Goal: Task Accomplishment & Management: Manage account settings

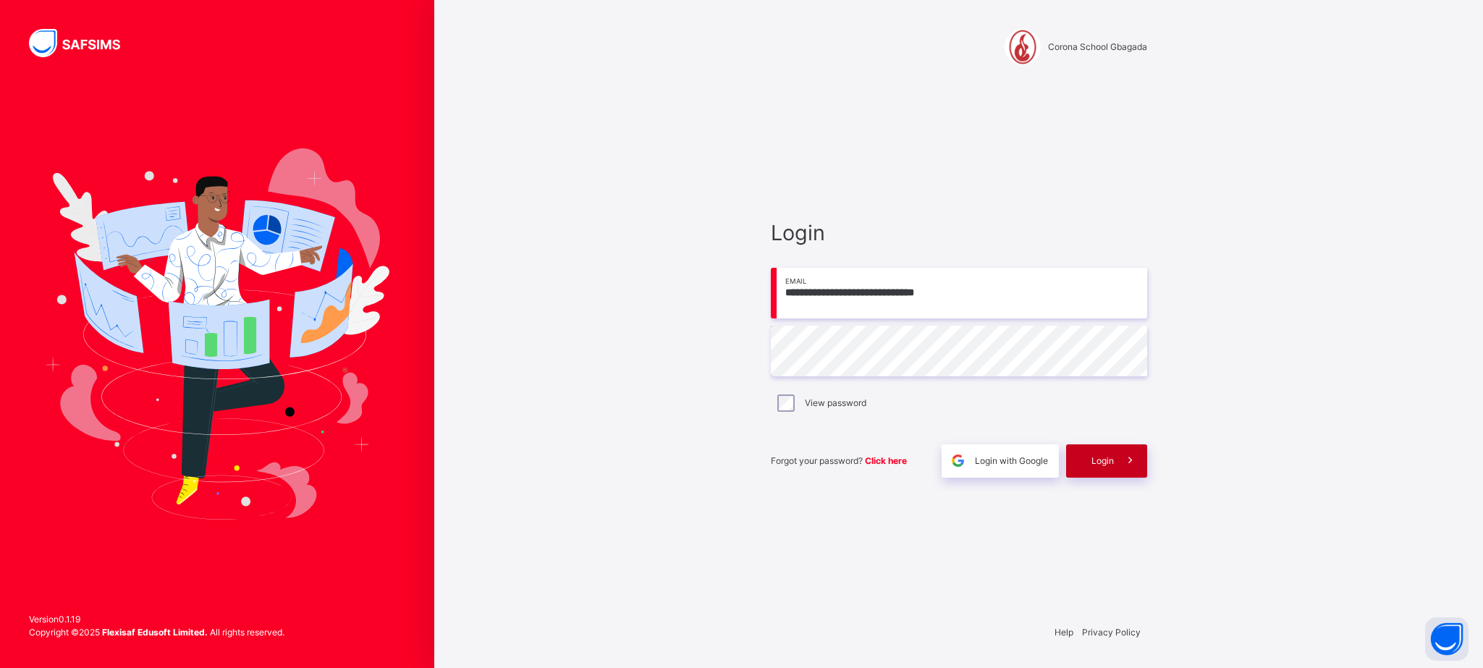
type input "**********"
click at [1094, 470] on div "Login" at bounding box center [1106, 460] width 81 height 33
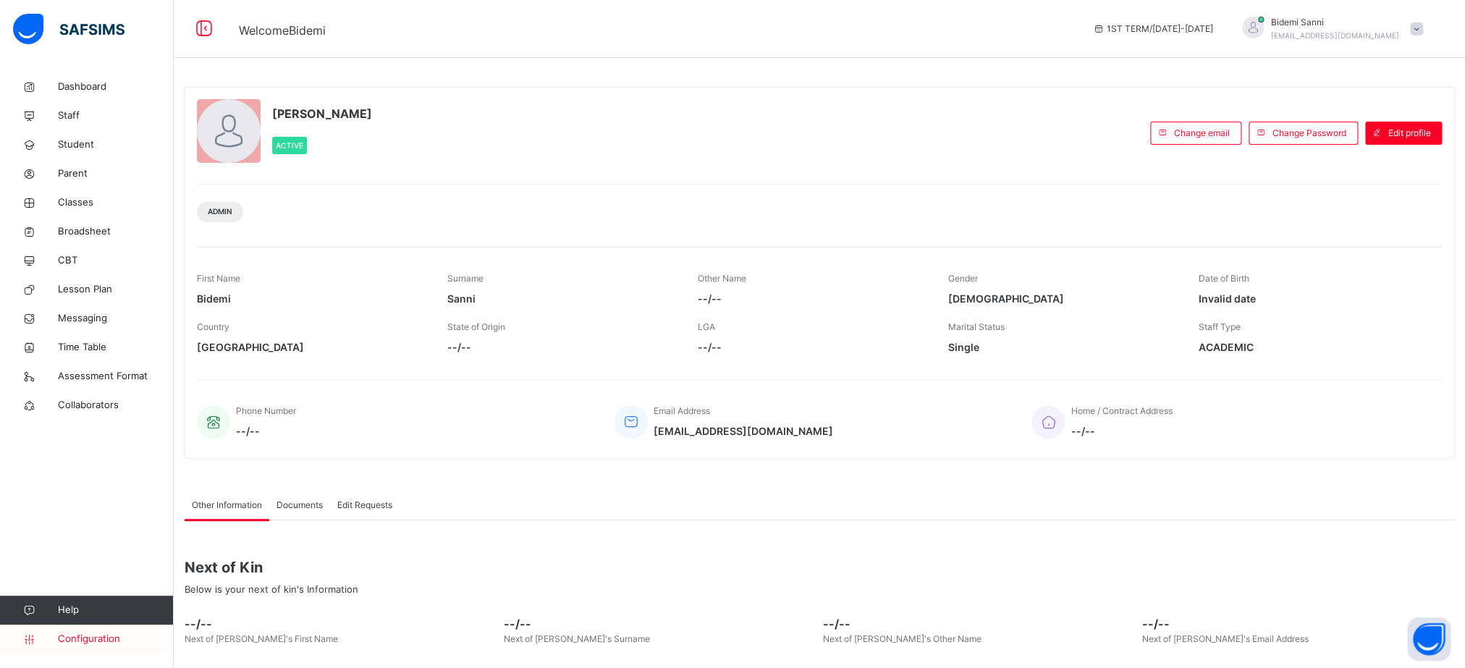
click at [101, 634] on span "Configuration" at bounding box center [115, 639] width 115 height 14
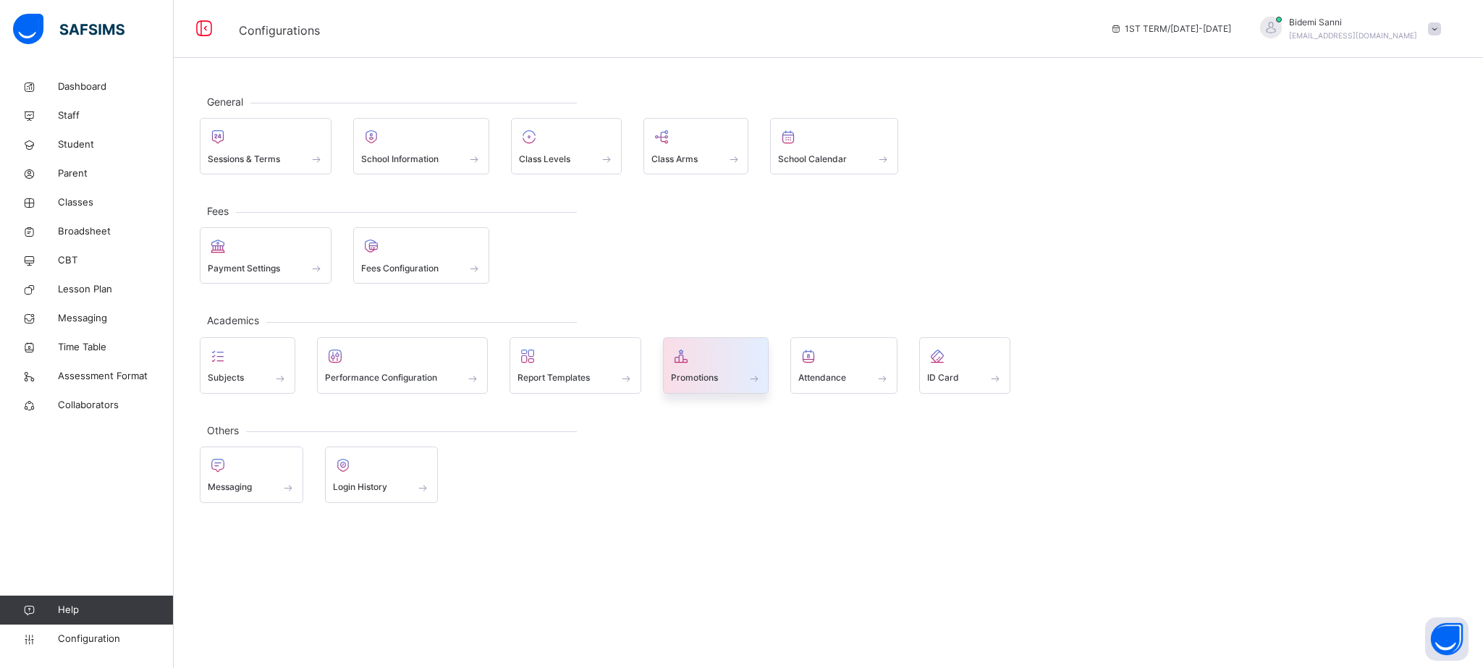
click at [697, 392] on div "Promotions" at bounding box center [716, 365] width 106 height 56
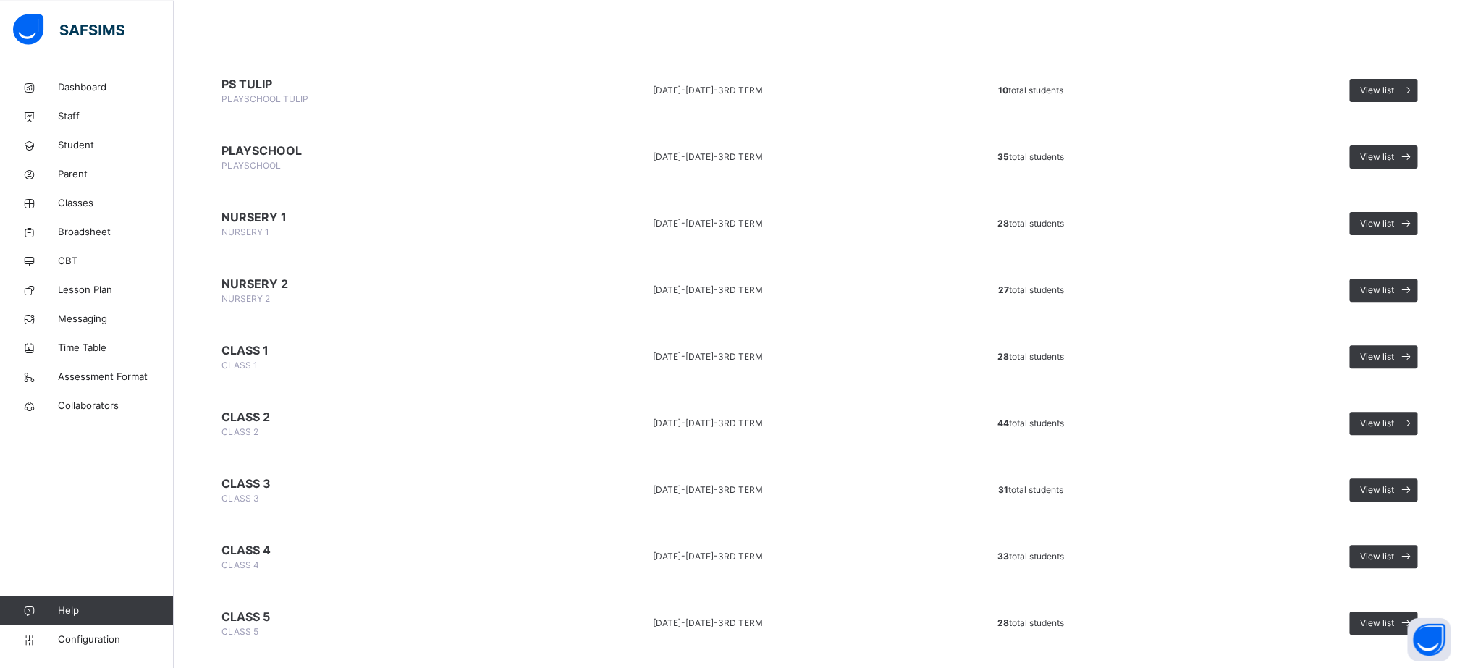
scroll to position [228, 0]
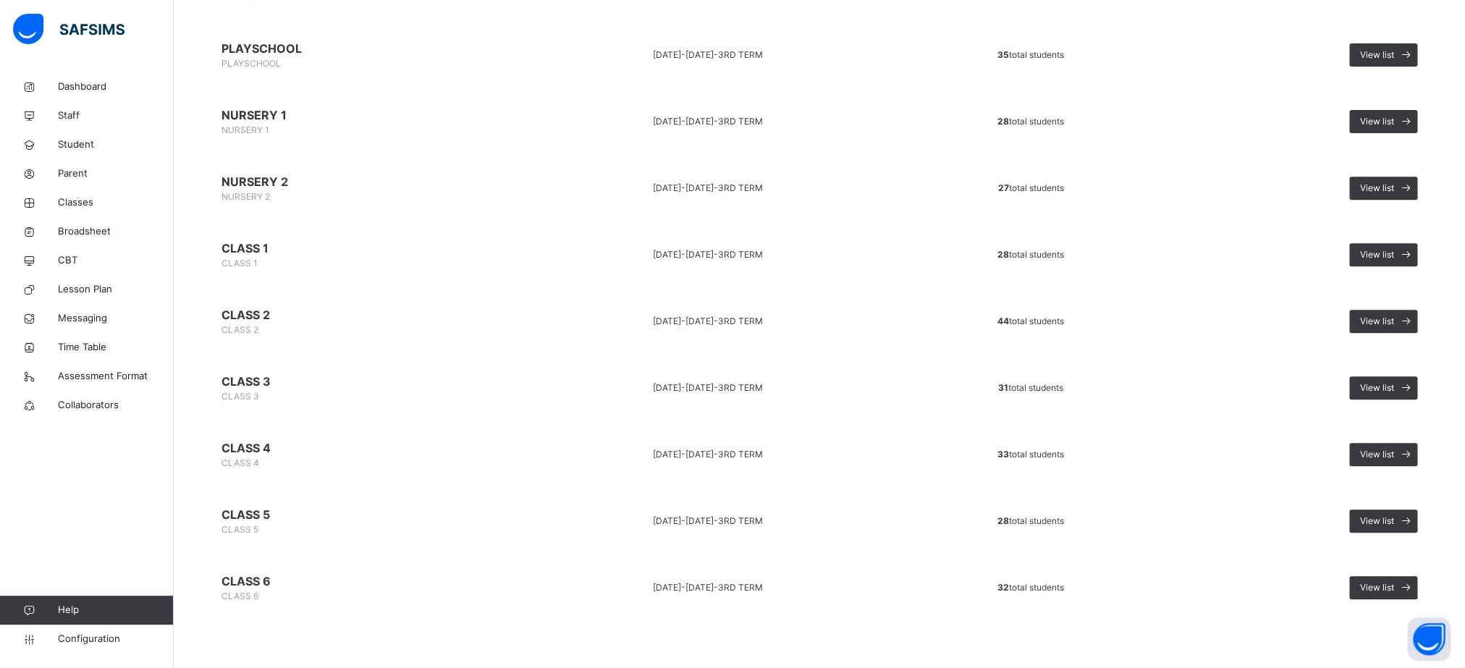
click at [1397, 533] on td "View list" at bounding box center [1302, 520] width 274 height 59
click at [1394, 525] on span "View list" at bounding box center [1377, 521] width 34 height 13
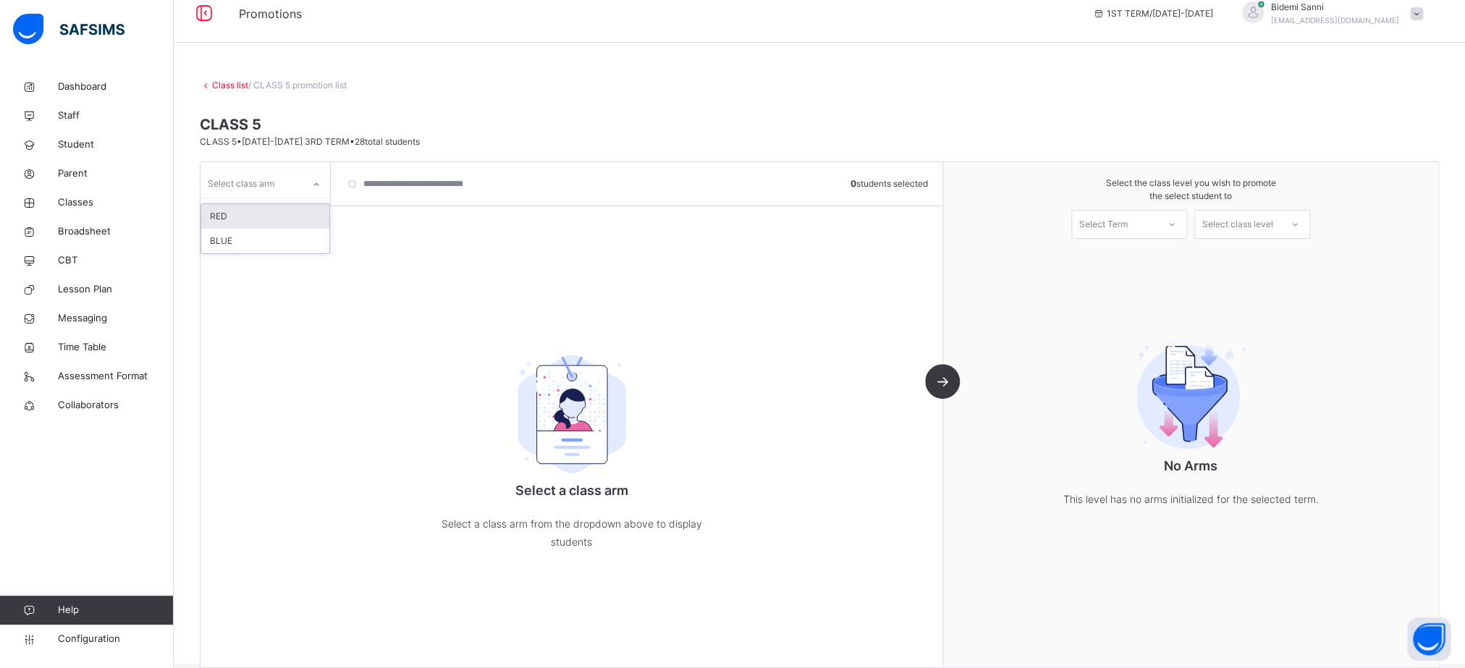
click at [289, 190] on div "Select class arm" at bounding box center [251, 183] width 102 height 22
click at [267, 216] on div "RED" at bounding box center [265, 216] width 128 height 25
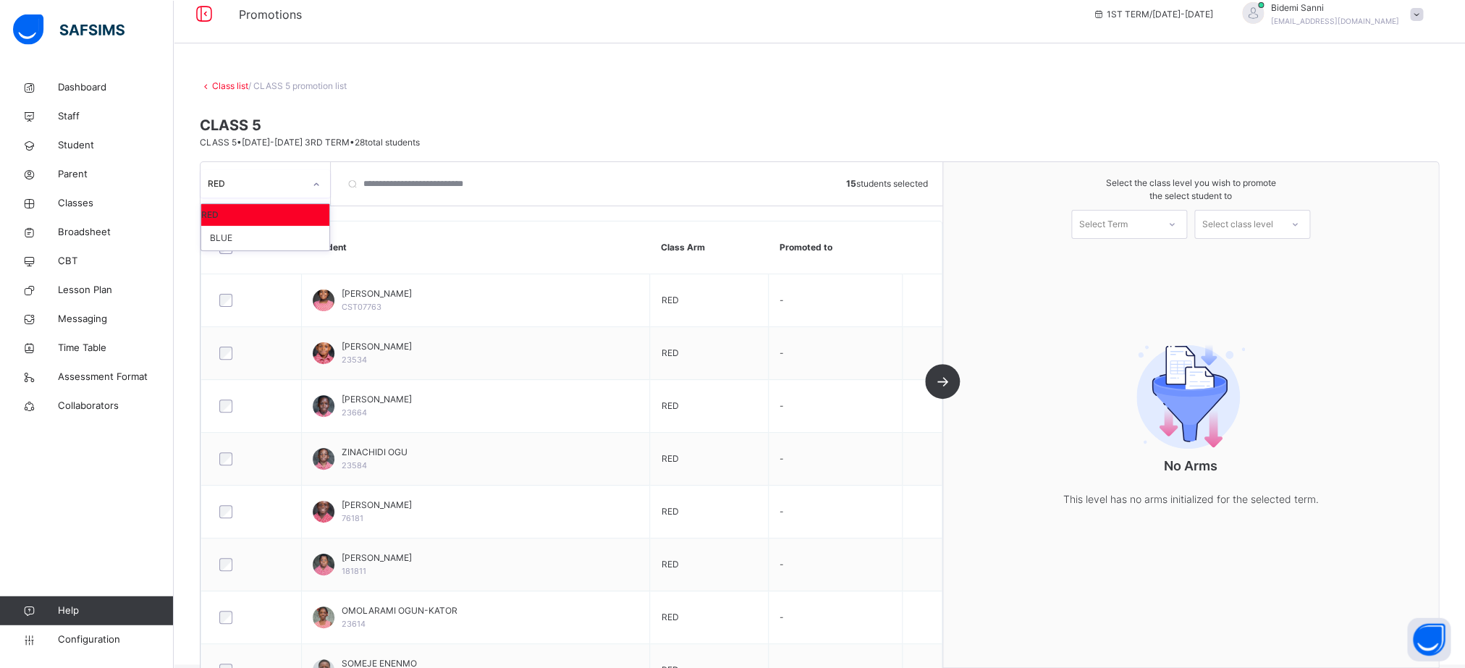
click at [290, 192] on div "RED" at bounding box center [251, 183] width 102 height 22
click at [256, 238] on div "BLUE" at bounding box center [265, 238] width 128 height 25
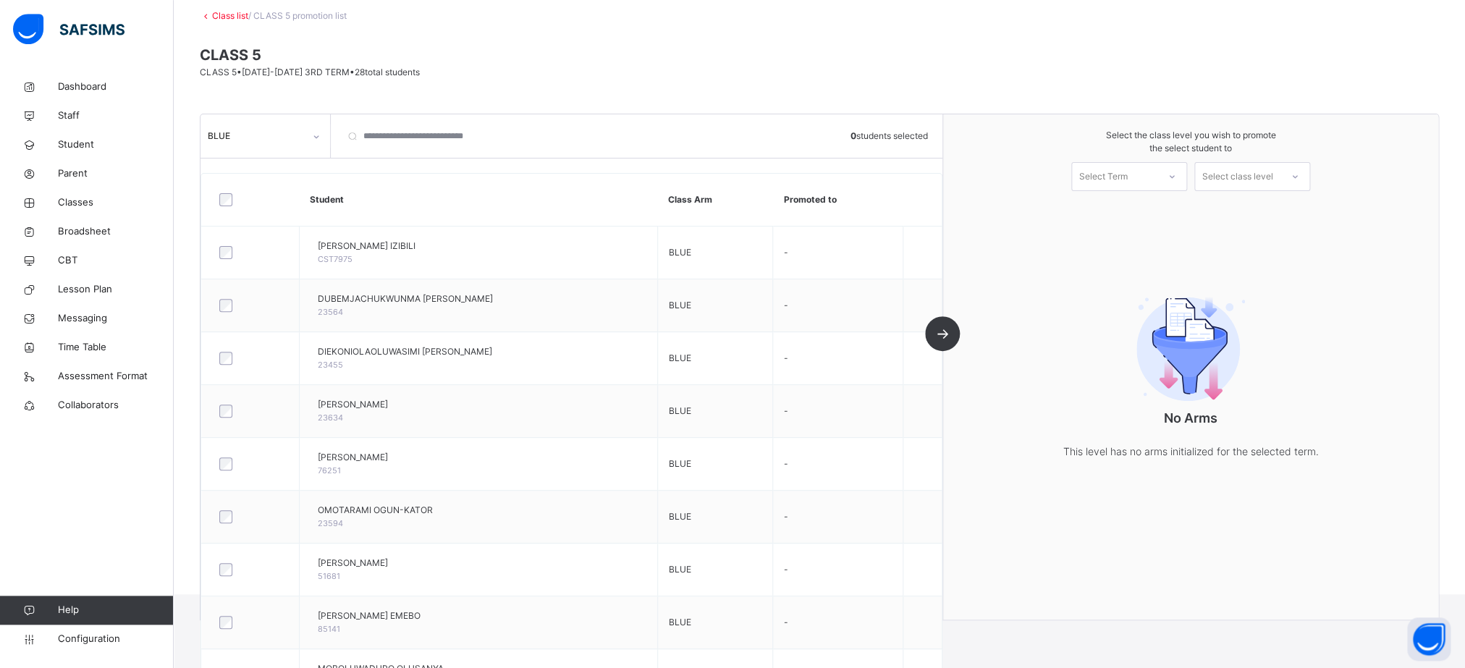
scroll to position [0, 0]
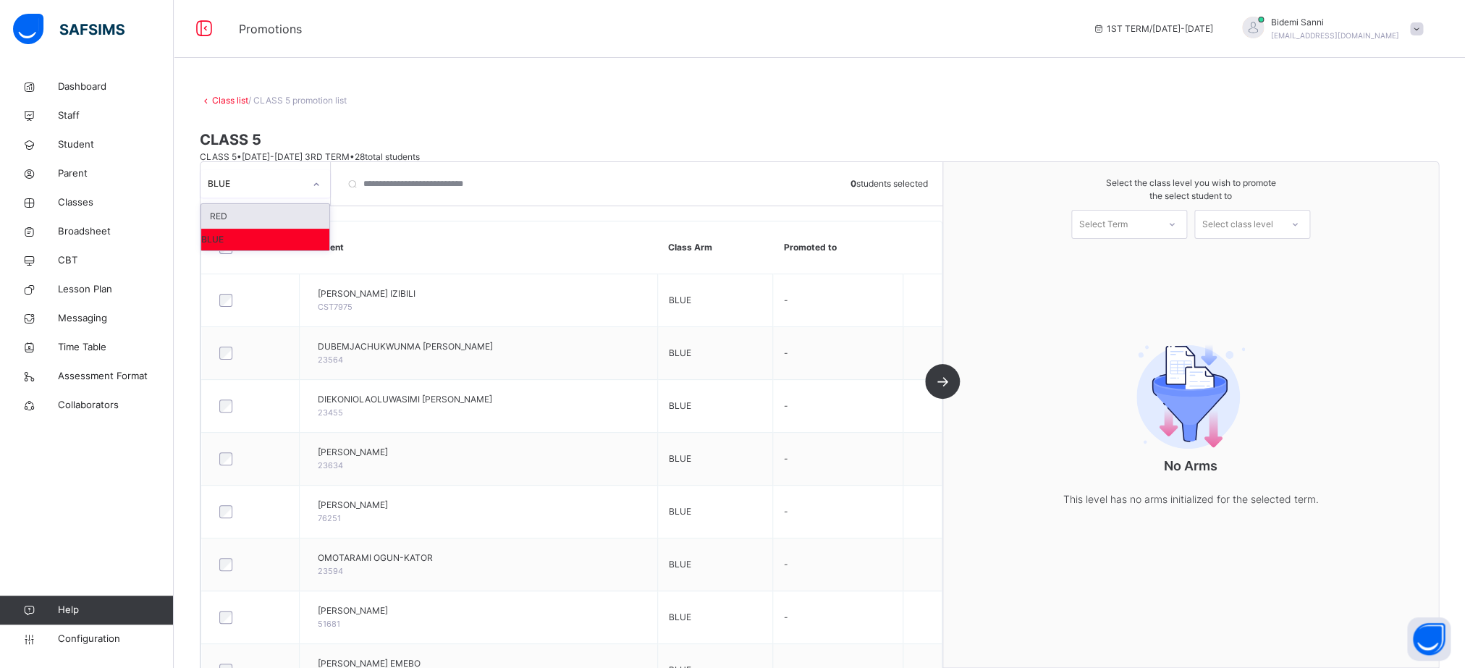
click at [251, 175] on div "BLUE" at bounding box center [251, 183] width 102 height 22
click at [1157, 223] on div "Select Term" at bounding box center [1114, 224] width 85 height 22
click at [1130, 262] on div "1ST TERM [DATE]-[DATE]" at bounding box center [1129, 264] width 114 height 38
click at [1273, 229] on div "Select class level" at bounding box center [1237, 224] width 71 height 29
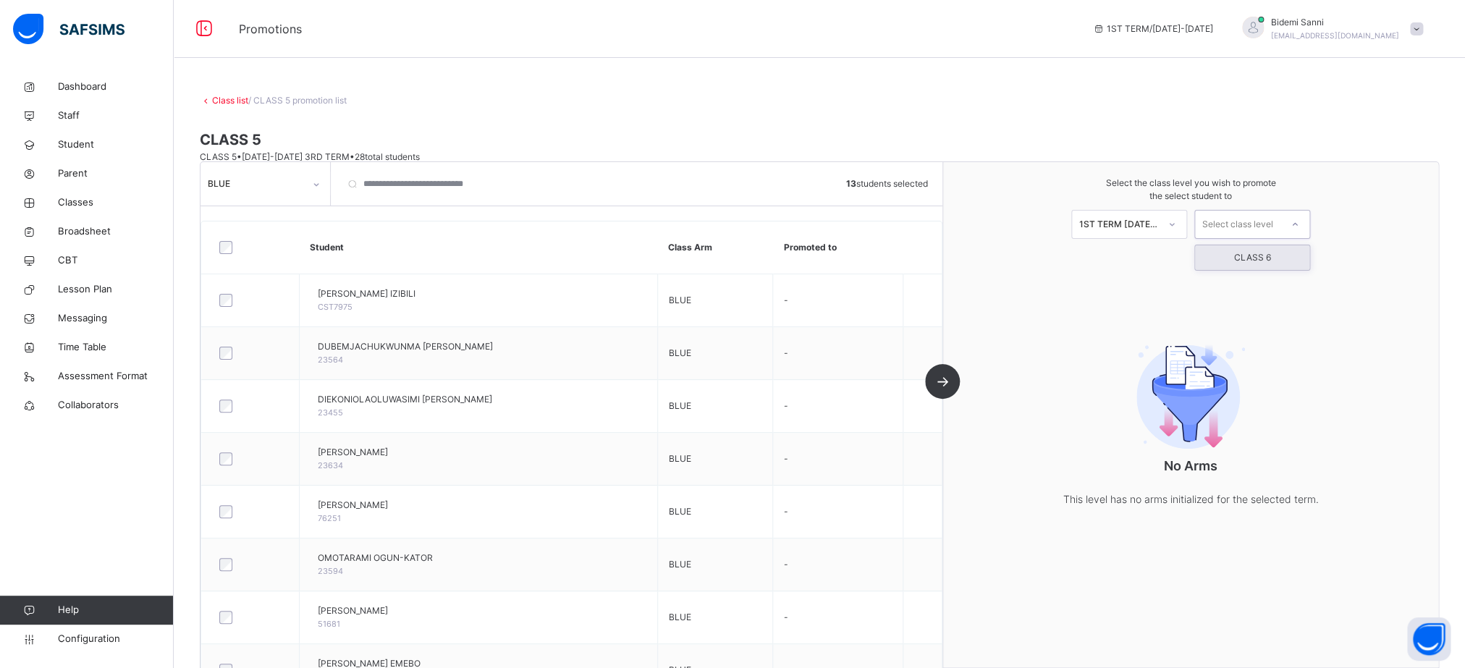
click at [1253, 269] on div "CLASS 6" at bounding box center [1252, 257] width 114 height 25
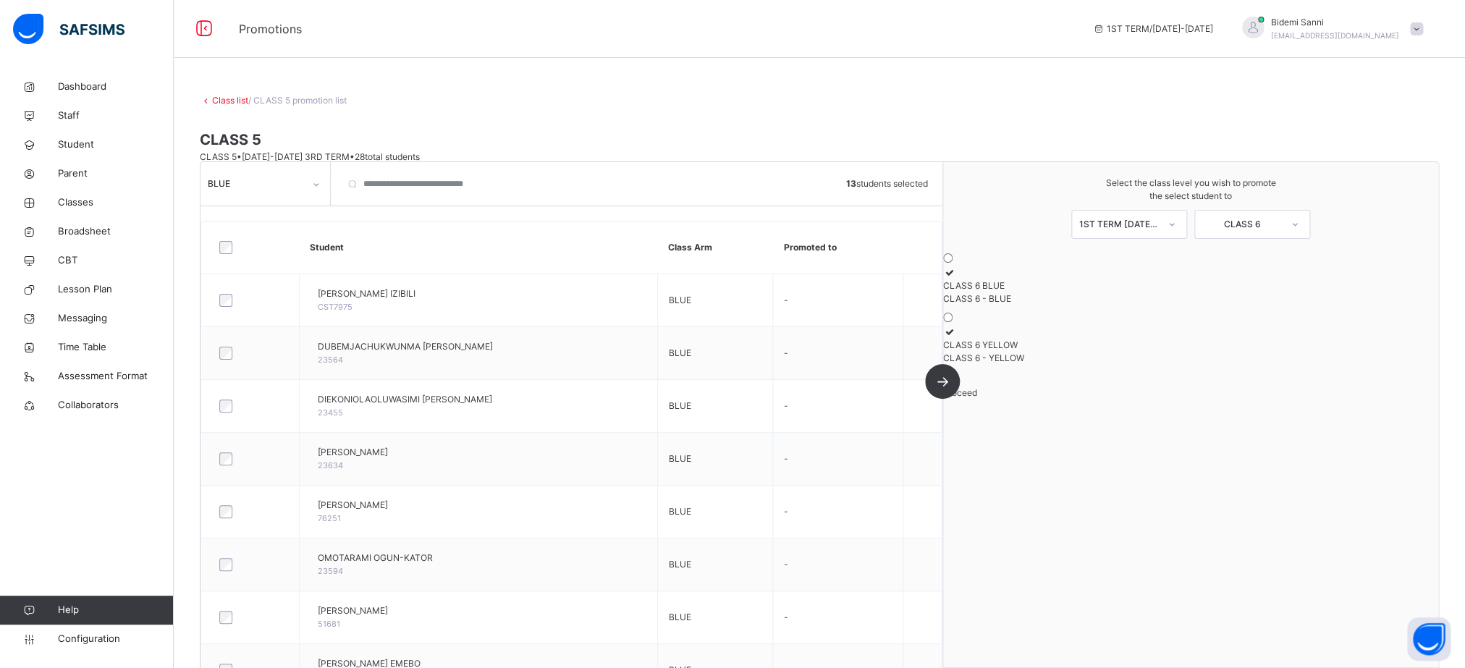
click at [1109, 352] on div "CLASS 6 YELLOW" at bounding box center [1190, 345] width 495 height 13
click at [977, 398] on span "Proceed" at bounding box center [960, 392] width 34 height 11
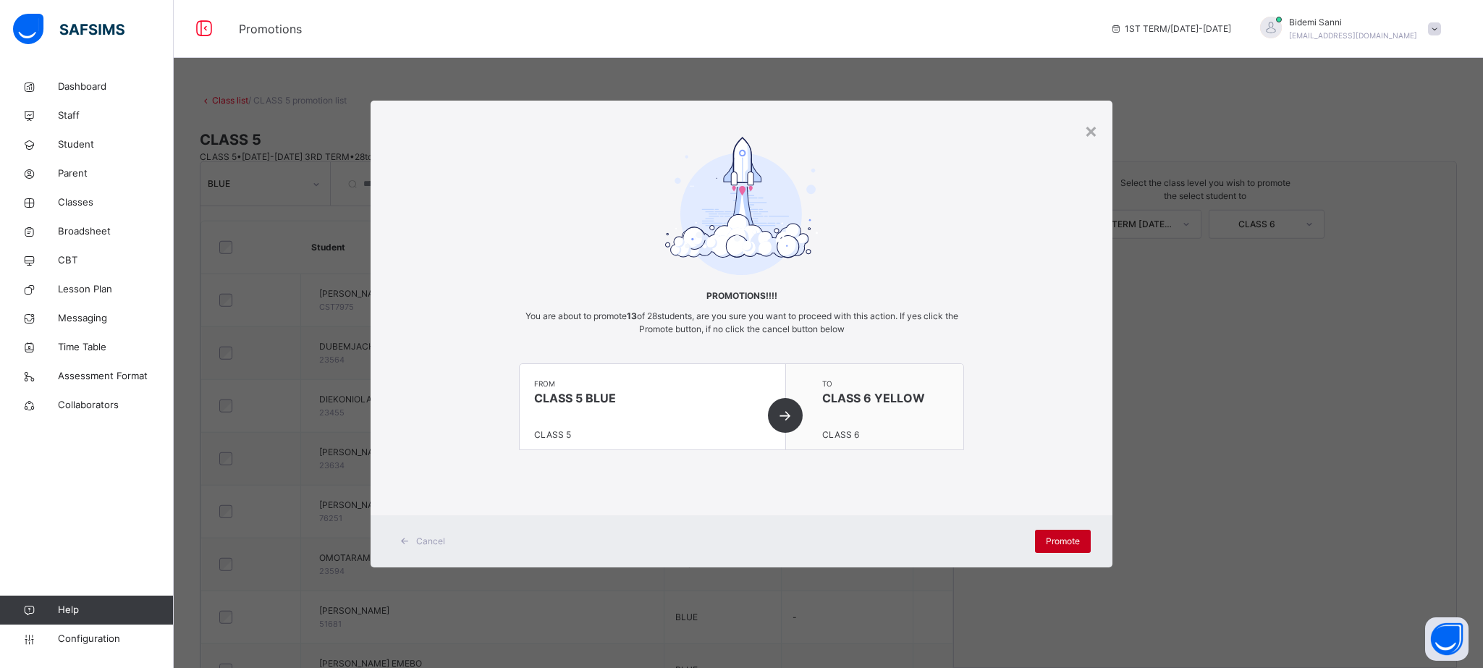
click at [1054, 532] on div "Promote" at bounding box center [1063, 541] width 56 height 23
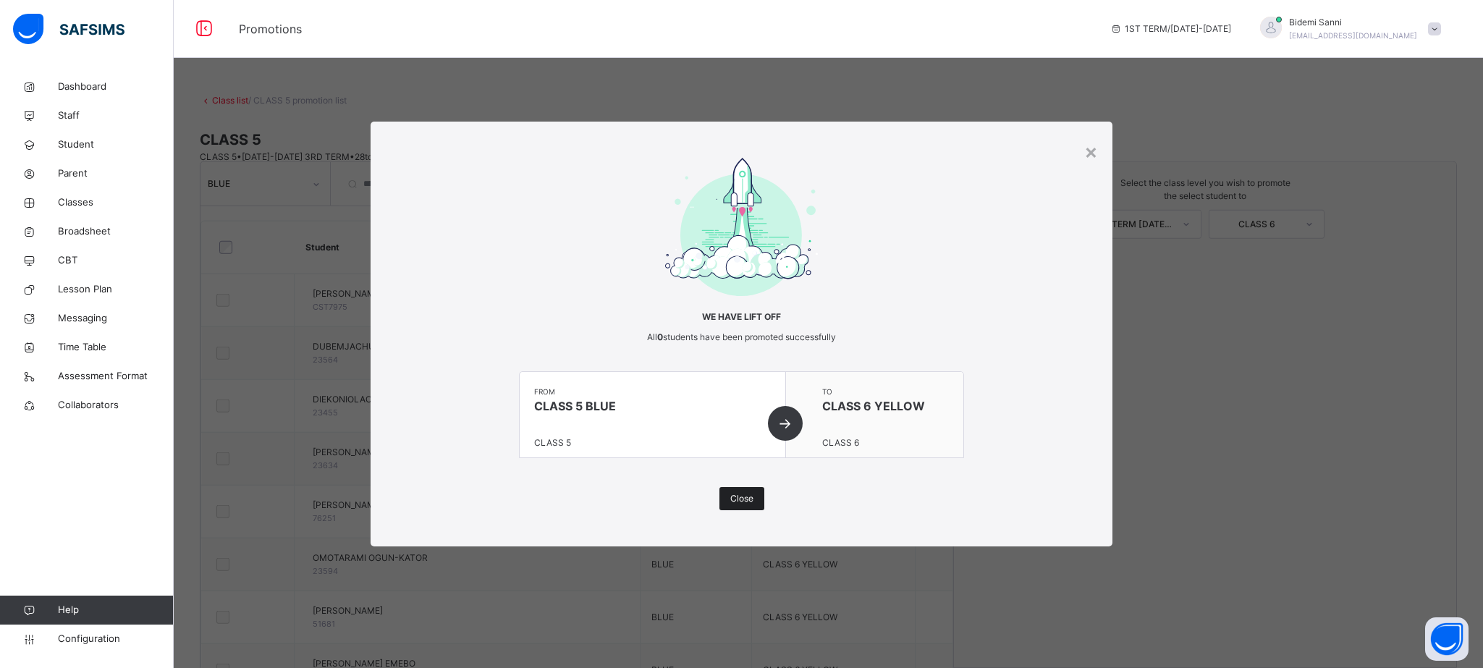
click at [748, 499] on span "Close" at bounding box center [741, 498] width 23 height 13
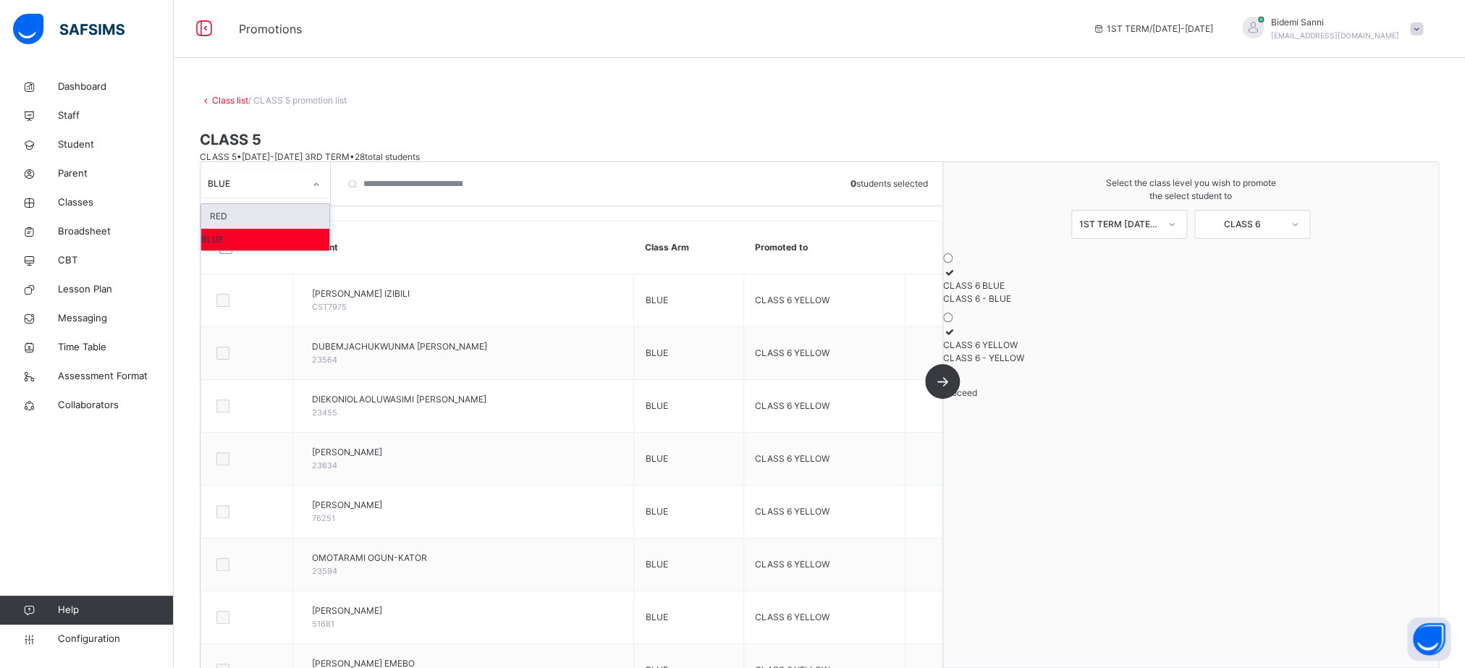
click at [316, 197] on div at bounding box center [317, 184] width 28 height 28
click at [269, 217] on div "RED" at bounding box center [265, 216] width 128 height 25
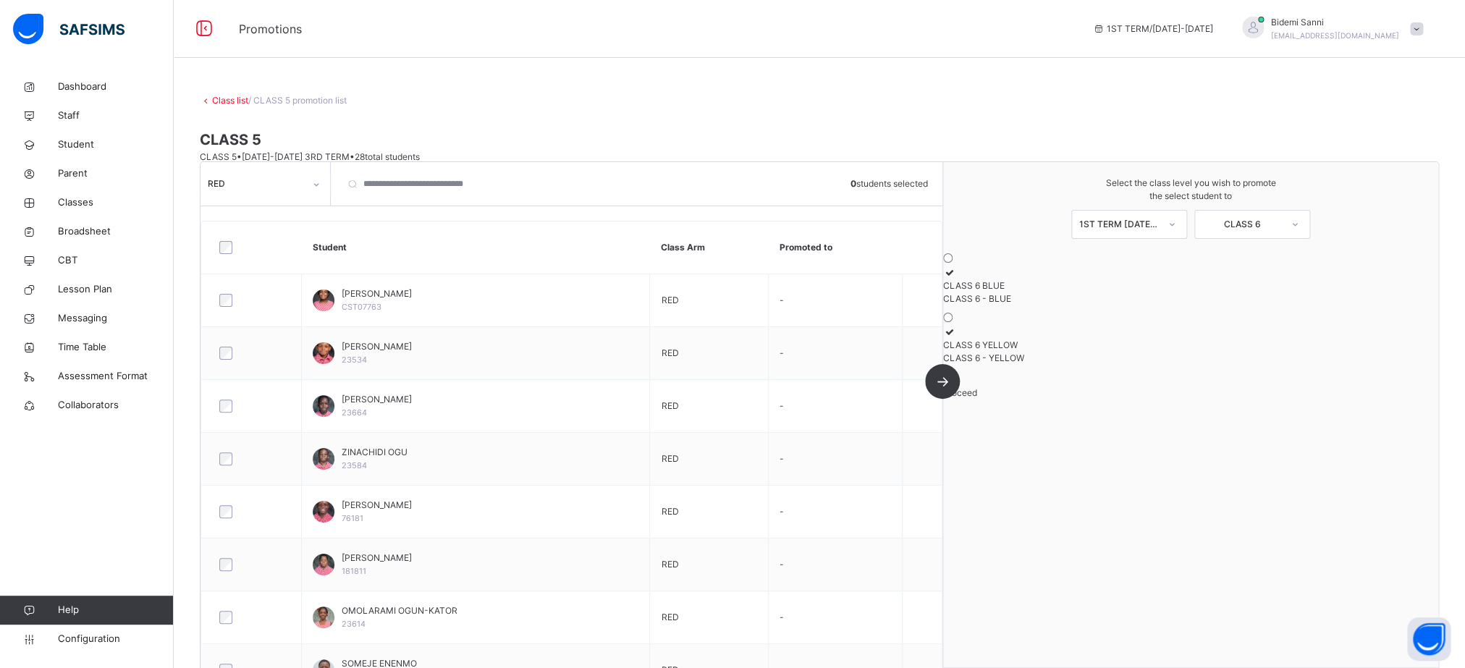
click at [228, 249] on div at bounding box center [252, 247] width 78 height 30
click at [1120, 279] on div "CLASS 6 BLUE" at bounding box center [1190, 285] width 495 height 13
click at [977, 398] on span "Proceed" at bounding box center [960, 392] width 34 height 11
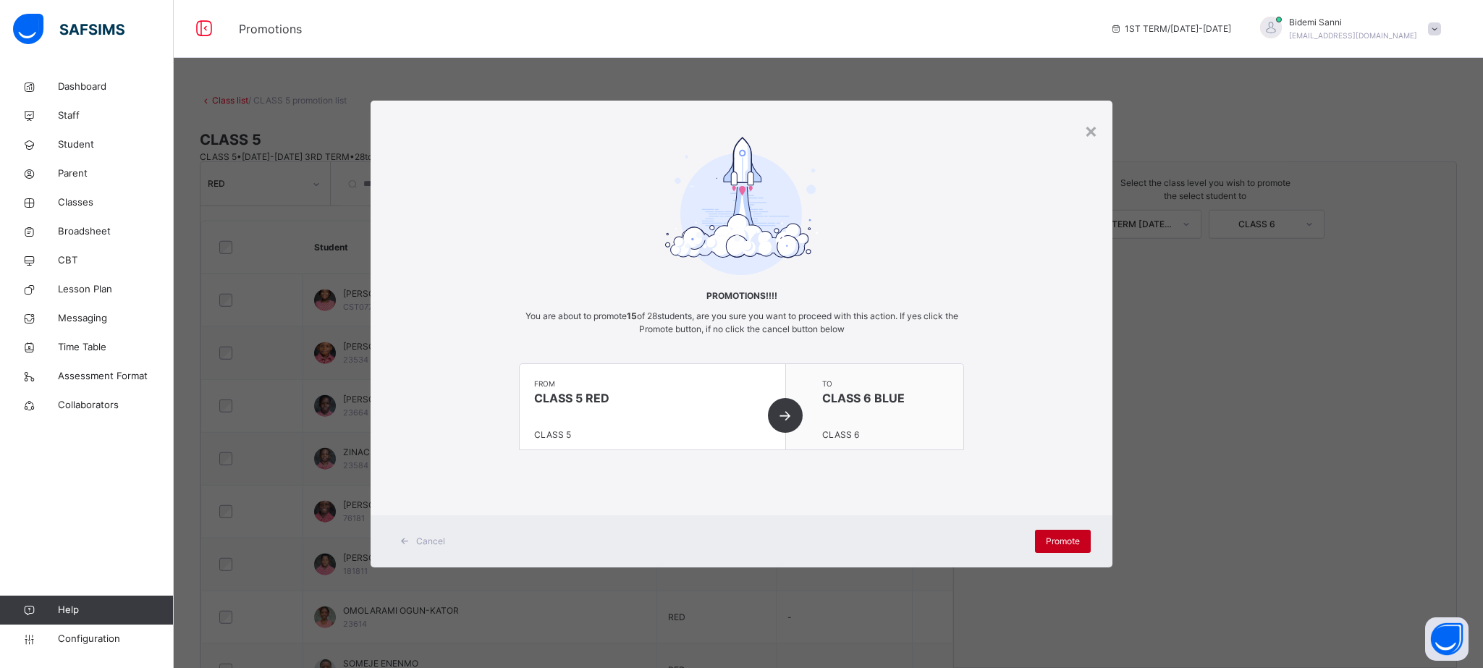
click at [1064, 540] on span "Promote" at bounding box center [1063, 541] width 34 height 13
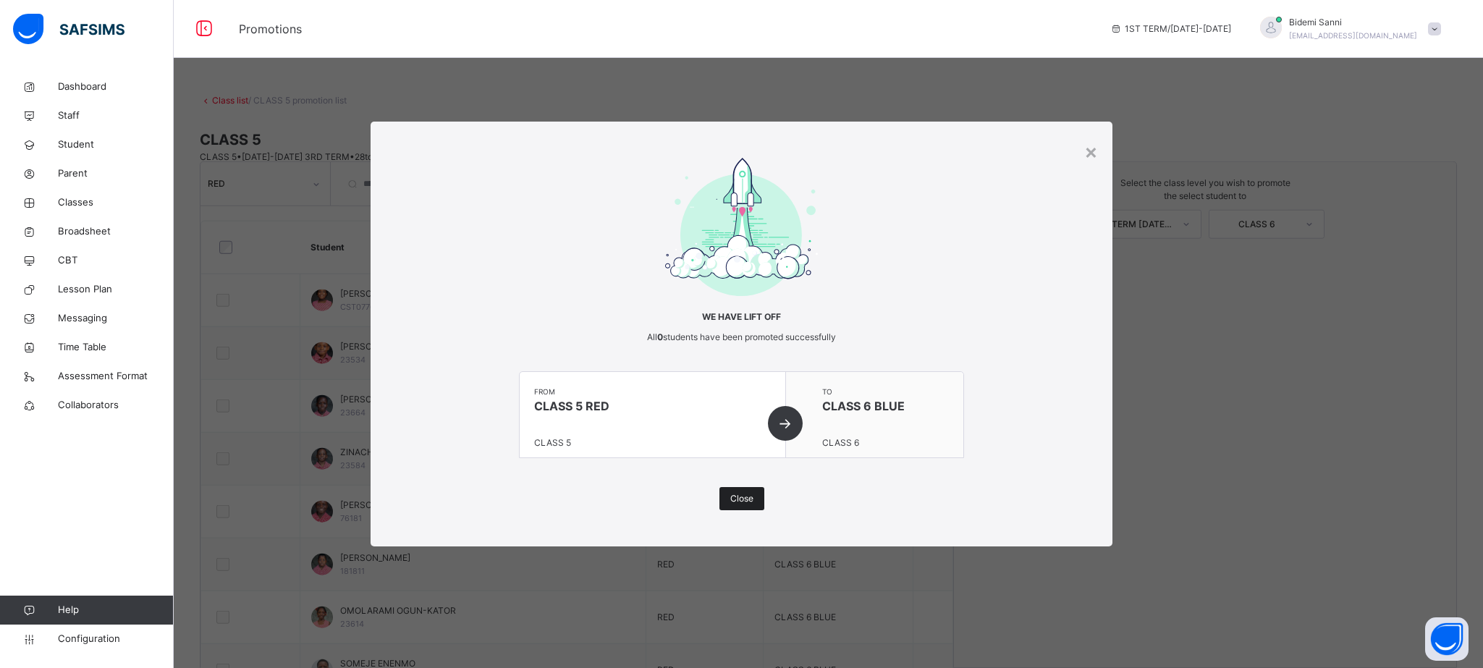
click at [745, 504] on span "Close" at bounding box center [741, 498] width 23 height 13
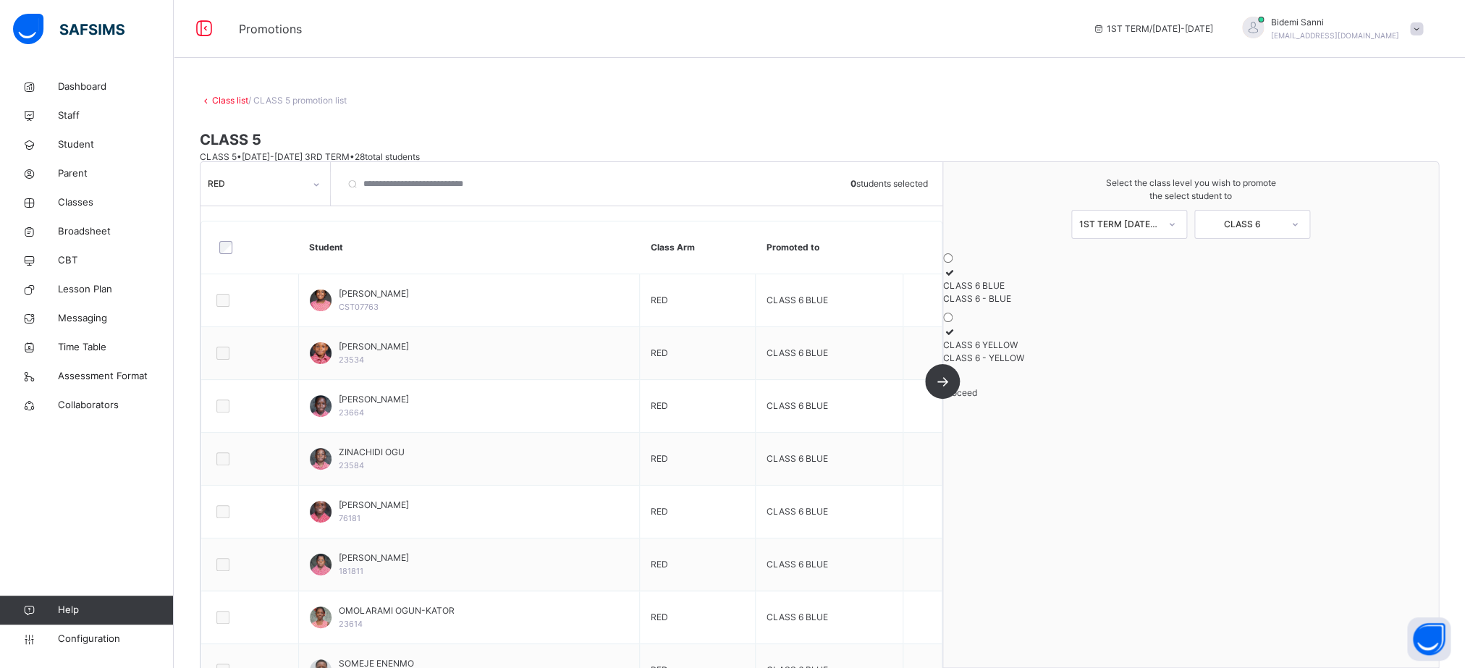
click at [228, 99] on link "Class list" at bounding box center [230, 100] width 36 height 11
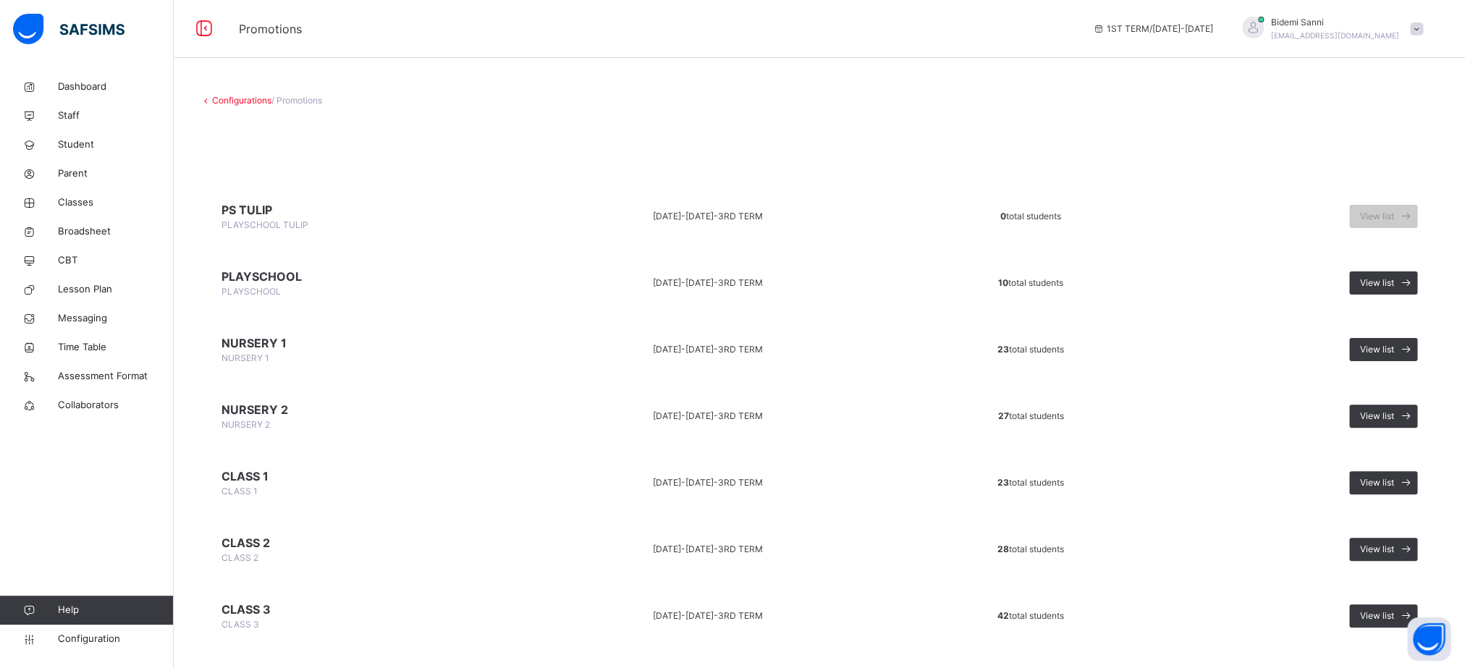
scroll to position [228, 0]
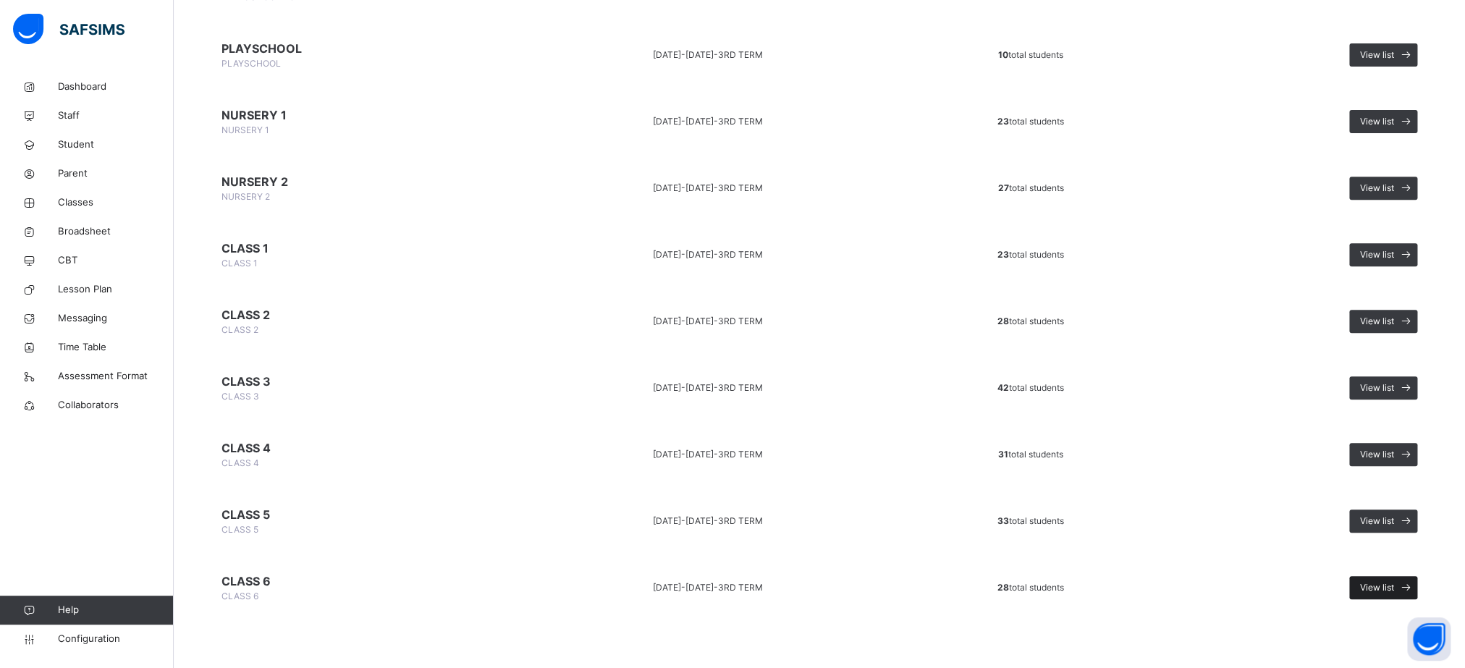
click at [1397, 595] on div "View list" at bounding box center [1383, 587] width 68 height 23
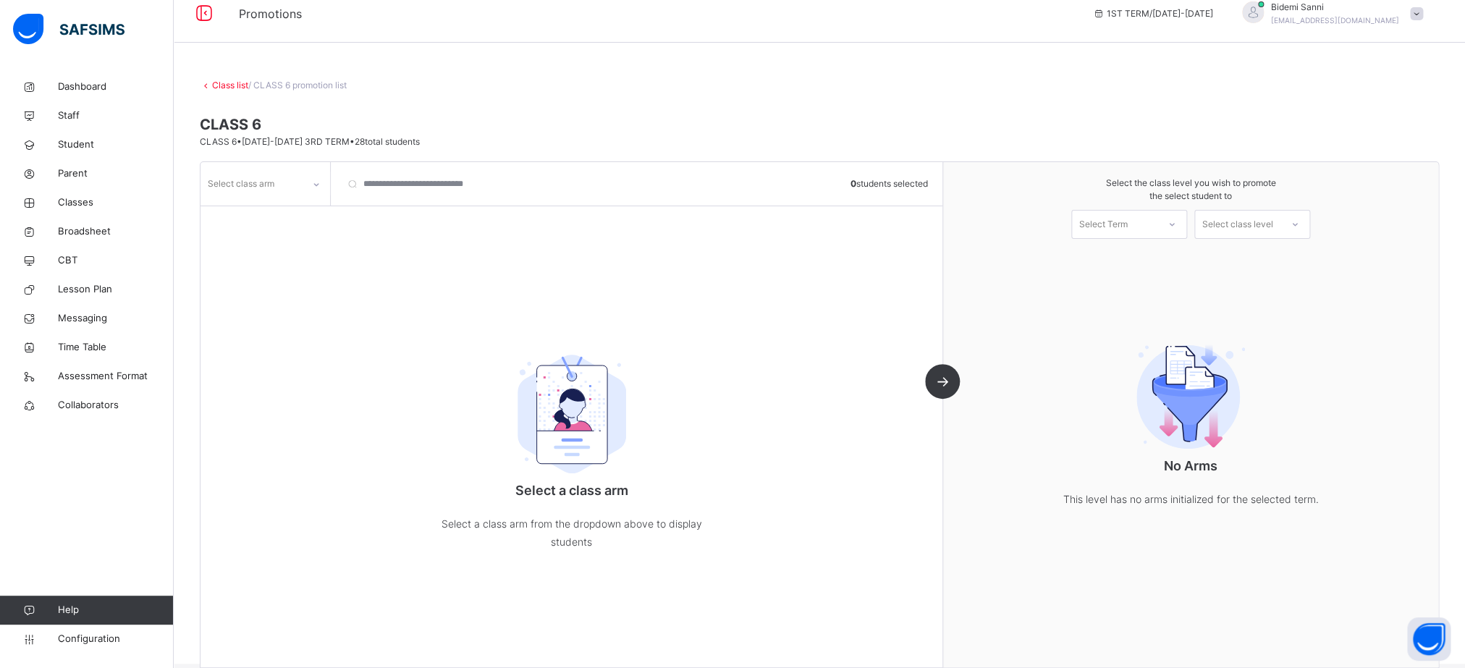
click at [273, 167] on div "Select class arm" at bounding box center [265, 183] width 130 height 43
click at [271, 182] on div "Select class arm" at bounding box center [241, 184] width 67 height 28
drag, startPoint x: 261, startPoint y: 208, endPoint x: 258, endPoint y: 217, distance: 9.0
click at [258, 217] on div "YELLOW" at bounding box center [265, 216] width 128 height 25
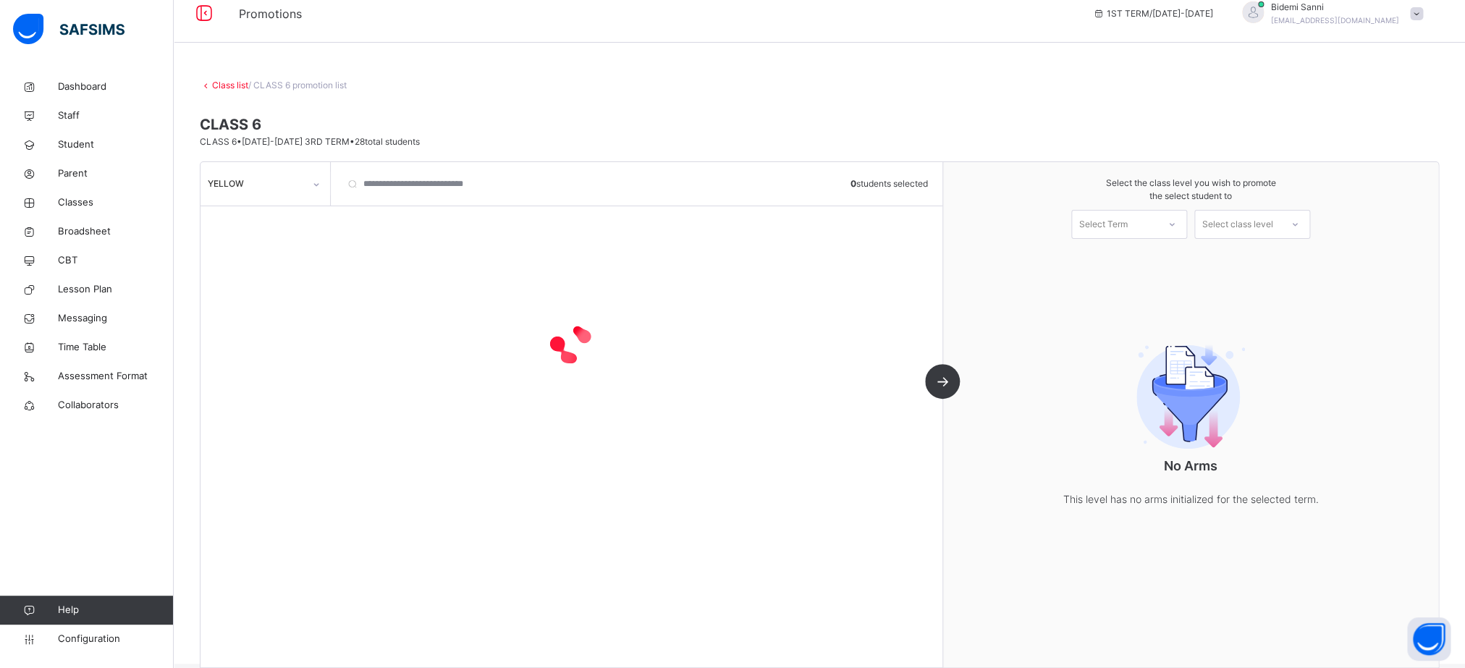
click at [258, 217] on div at bounding box center [571, 343] width 742 height 275
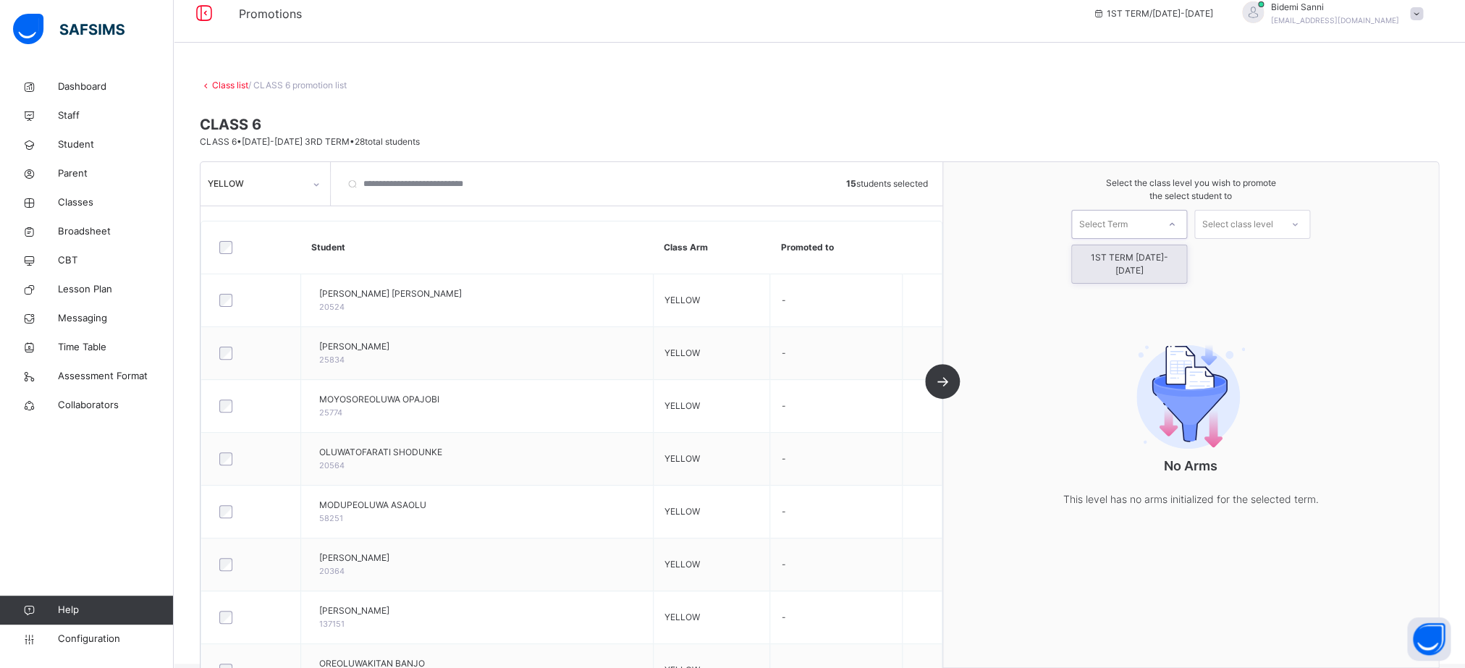
click at [1146, 225] on div "Select Term" at bounding box center [1114, 224] width 85 height 22
click at [1273, 214] on div "Select class level" at bounding box center [1237, 224] width 71 height 29
click at [1152, 225] on div "Select Term" at bounding box center [1114, 224] width 85 height 22
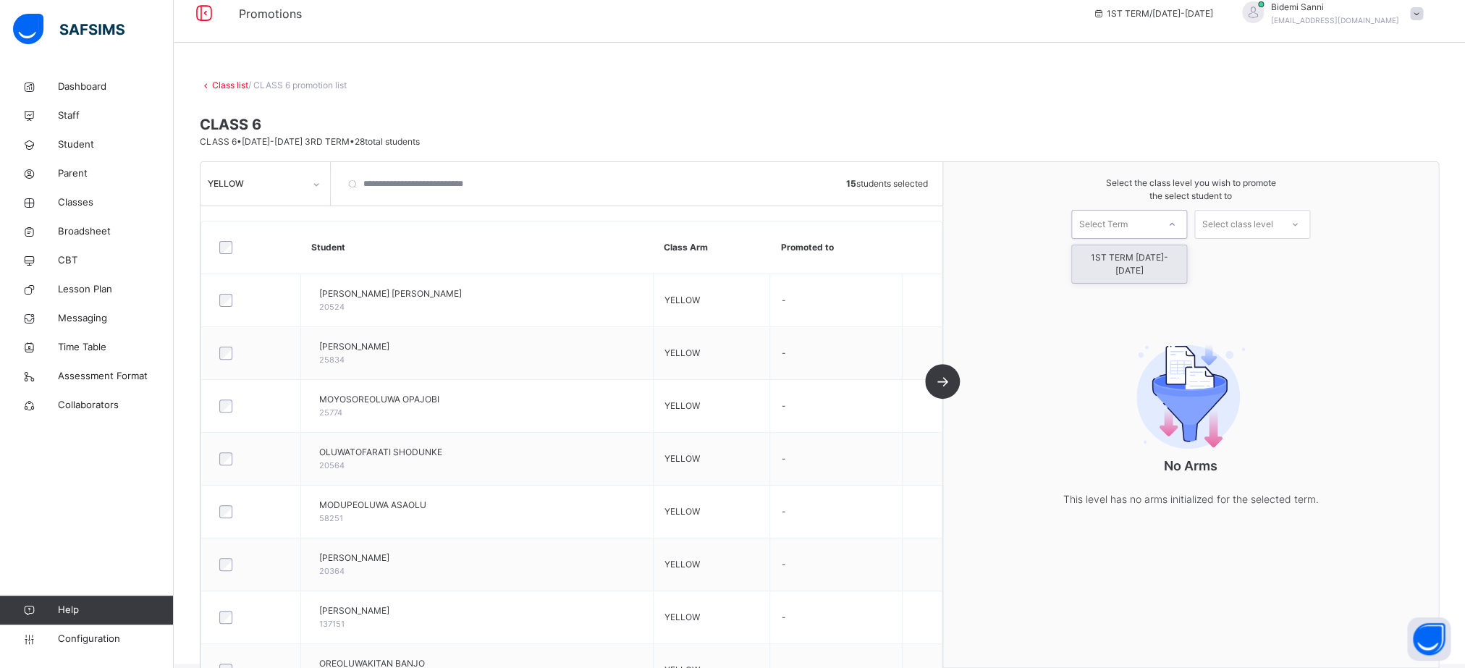
click at [1143, 256] on div "1ST TERM [DATE]-[DATE]" at bounding box center [1129, 264] width 114 height 38
click at [80, 96] on link "Dashboard" at bounding box center [87, 86] width 174 height 29
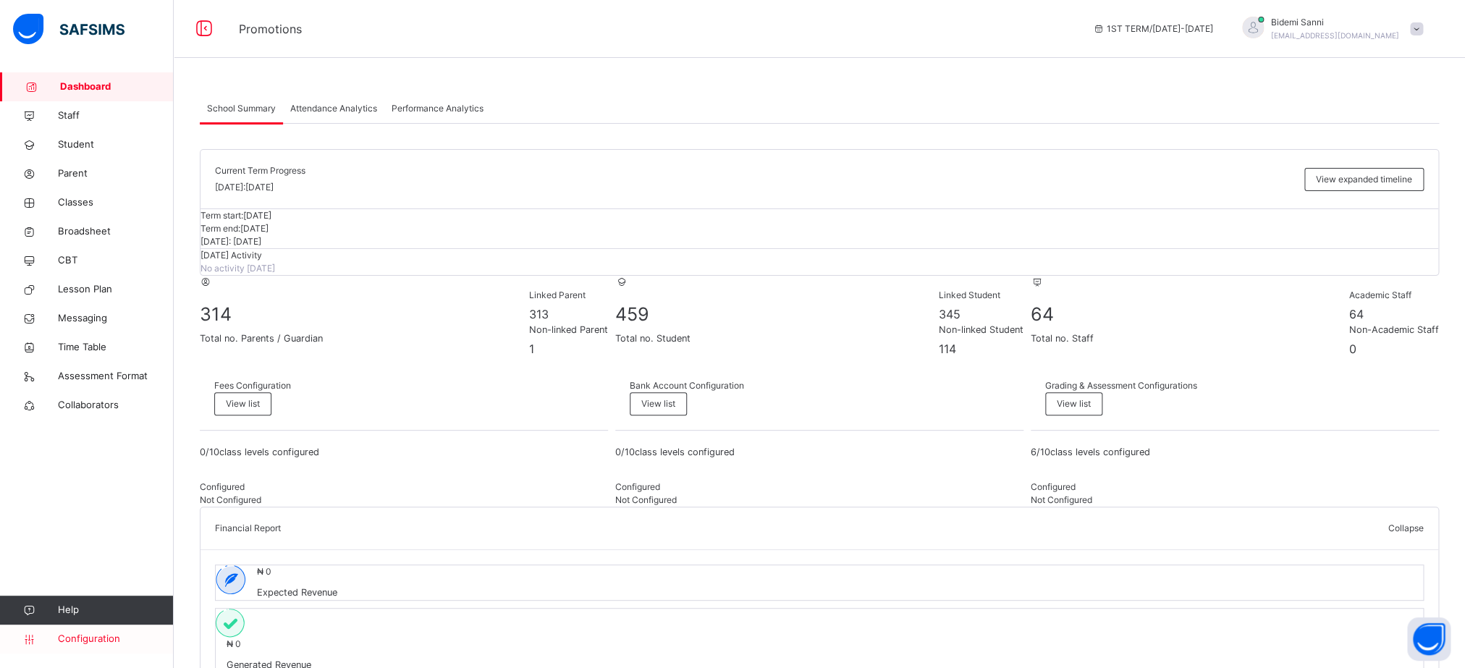
click at [109, 645] on span "Configuration" at bounding box center [115, 639] width 115 height 14
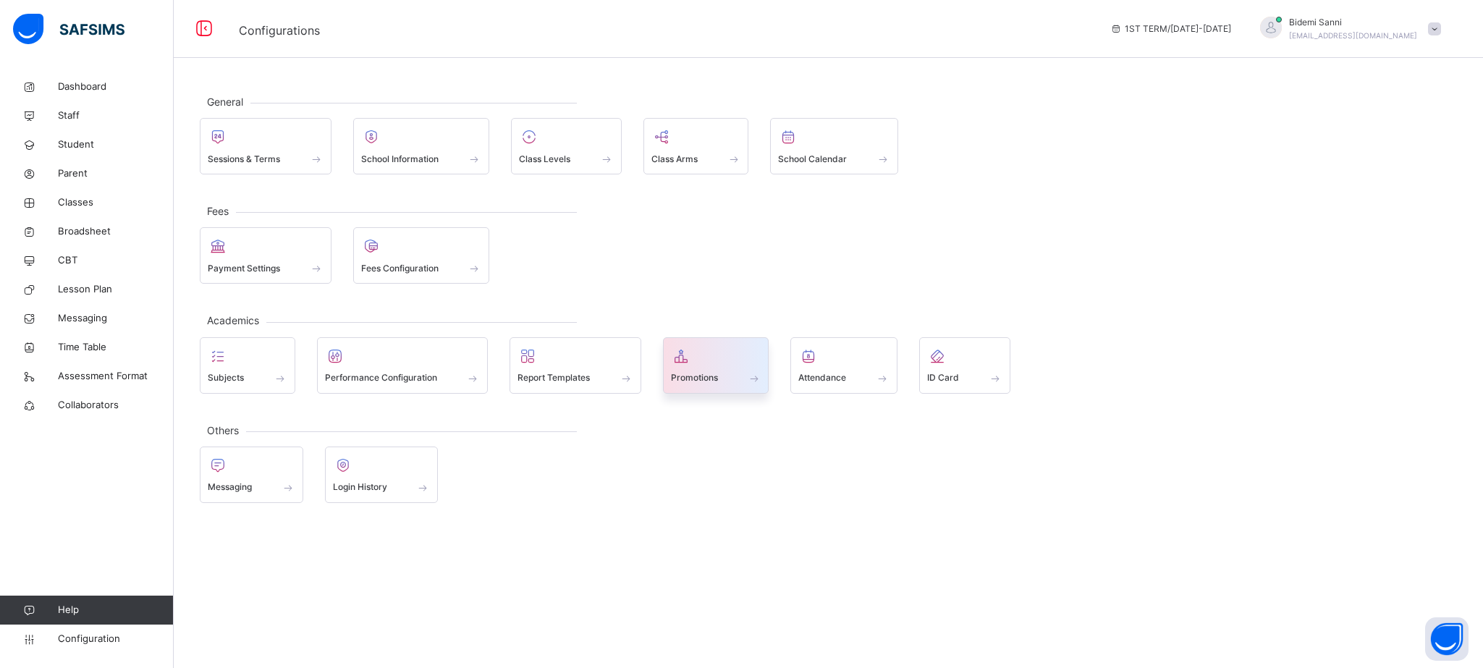
click at [708, 367] on div at bounding box center [716, 356] width 90 height 22
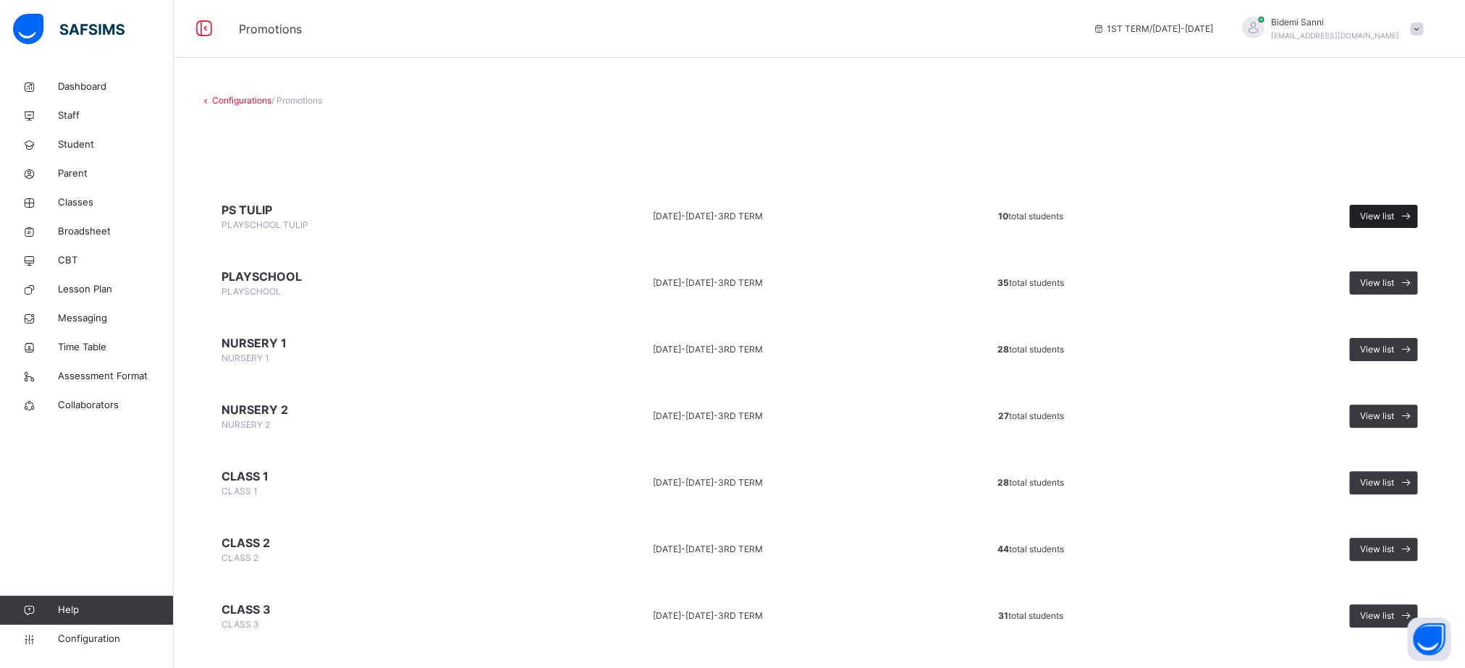
click at [1413, 217] on icon at bounding box center [1405, 216] width 15 height 17
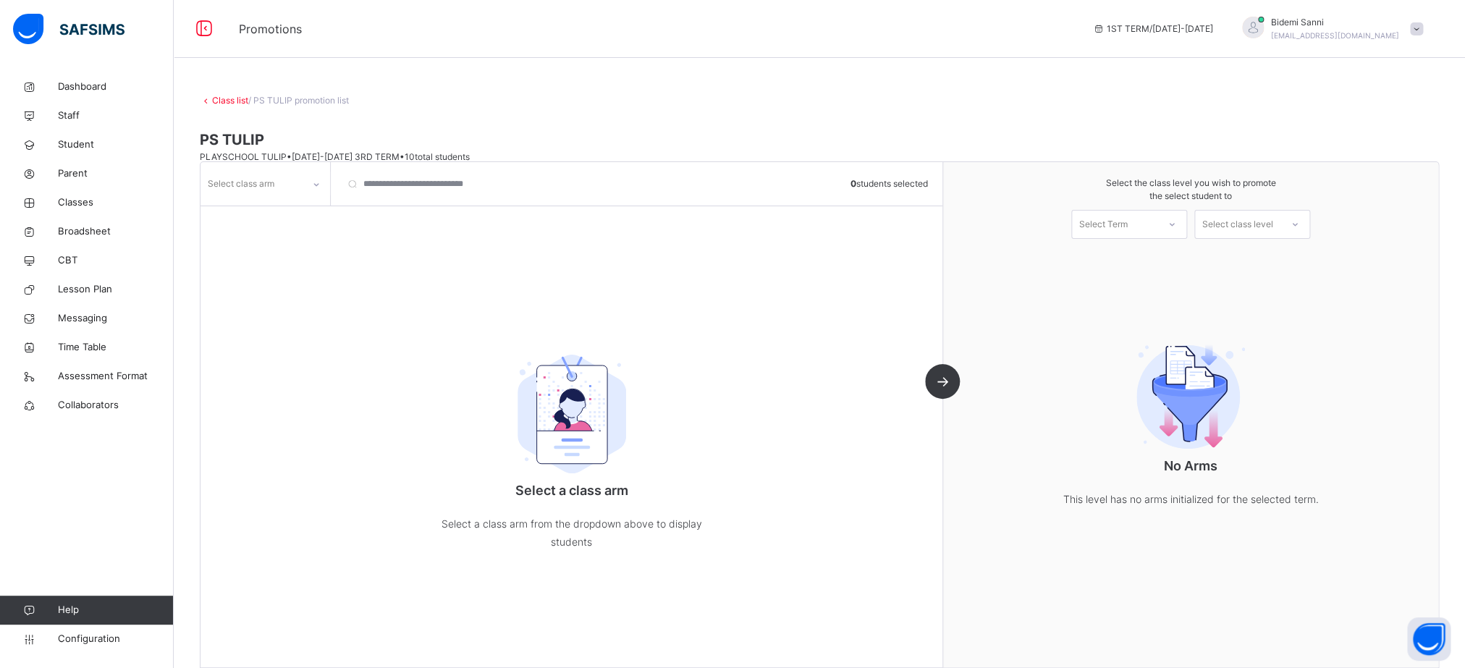
click at [314, 178] on icon at bounding box center [316, 184] width 9 height 14
click at [276, 216] on div at bounding box center [265, 215] width 128 height 22
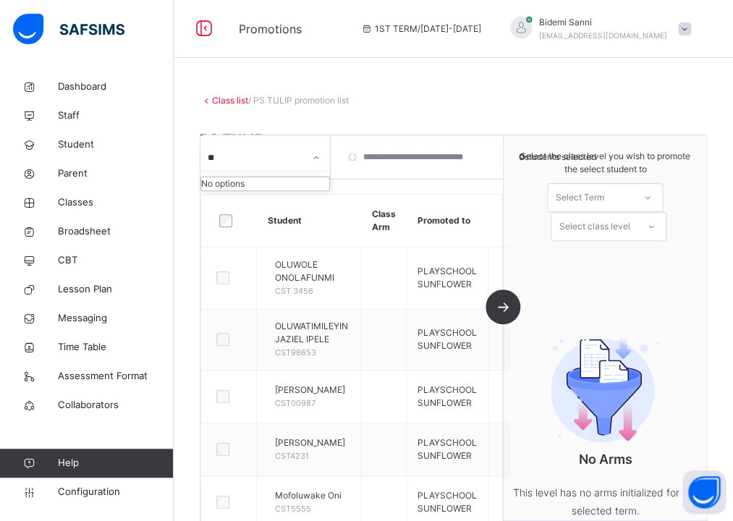
type input "*"
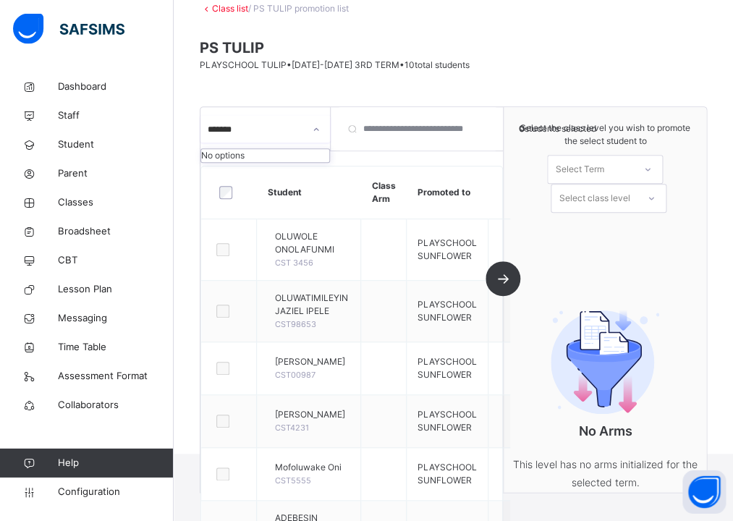
scroll to position [98, 0]
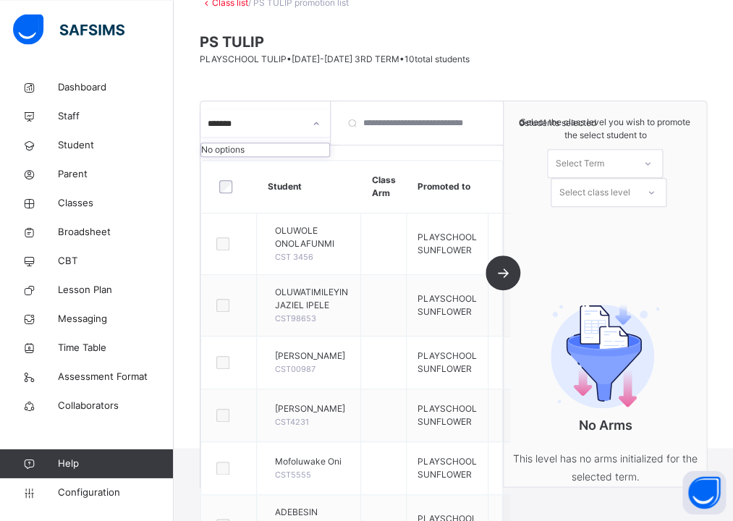
type input "*******"
click at [86, 212] on link "Classes" at bounding box center [87, 202] width 174 height 29
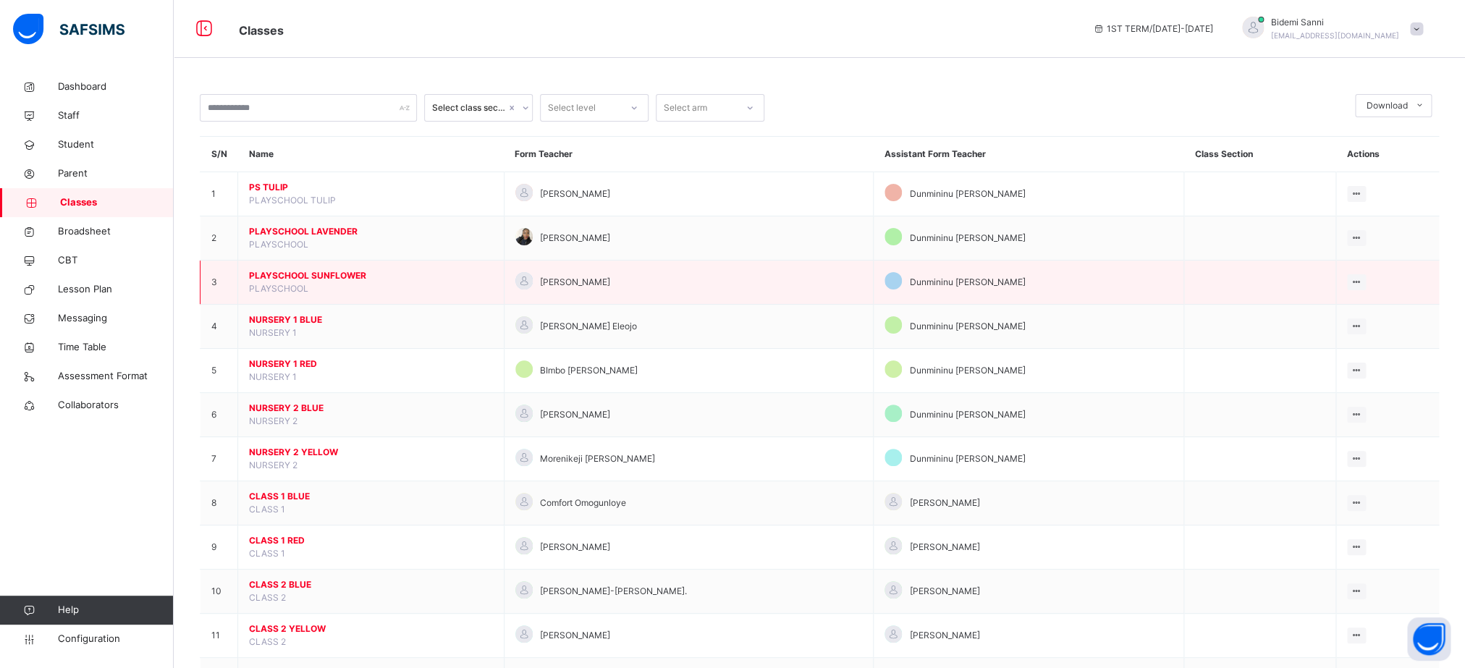
click at [289, 282] on span "PLAYSCHOOL SUNFLOWER" at bounding box center [371, 275] width 244 height 13
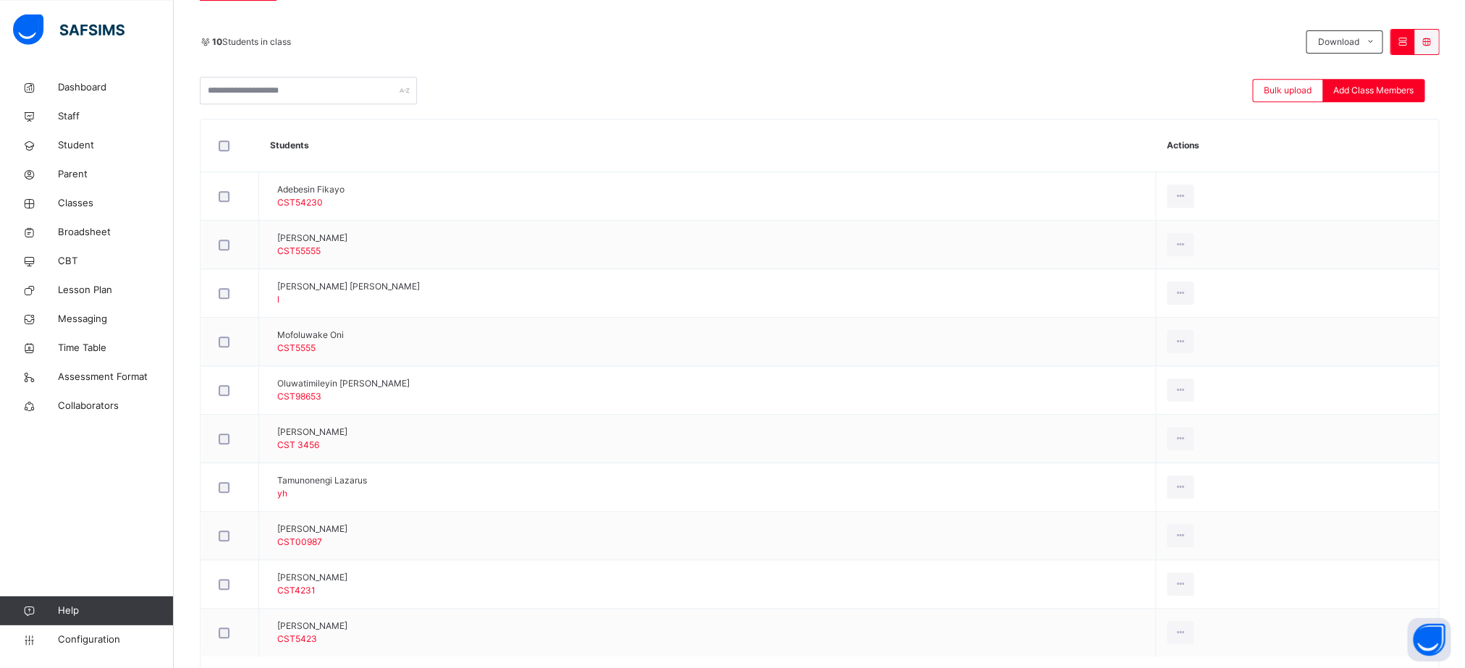
scroll to position [376, 0]
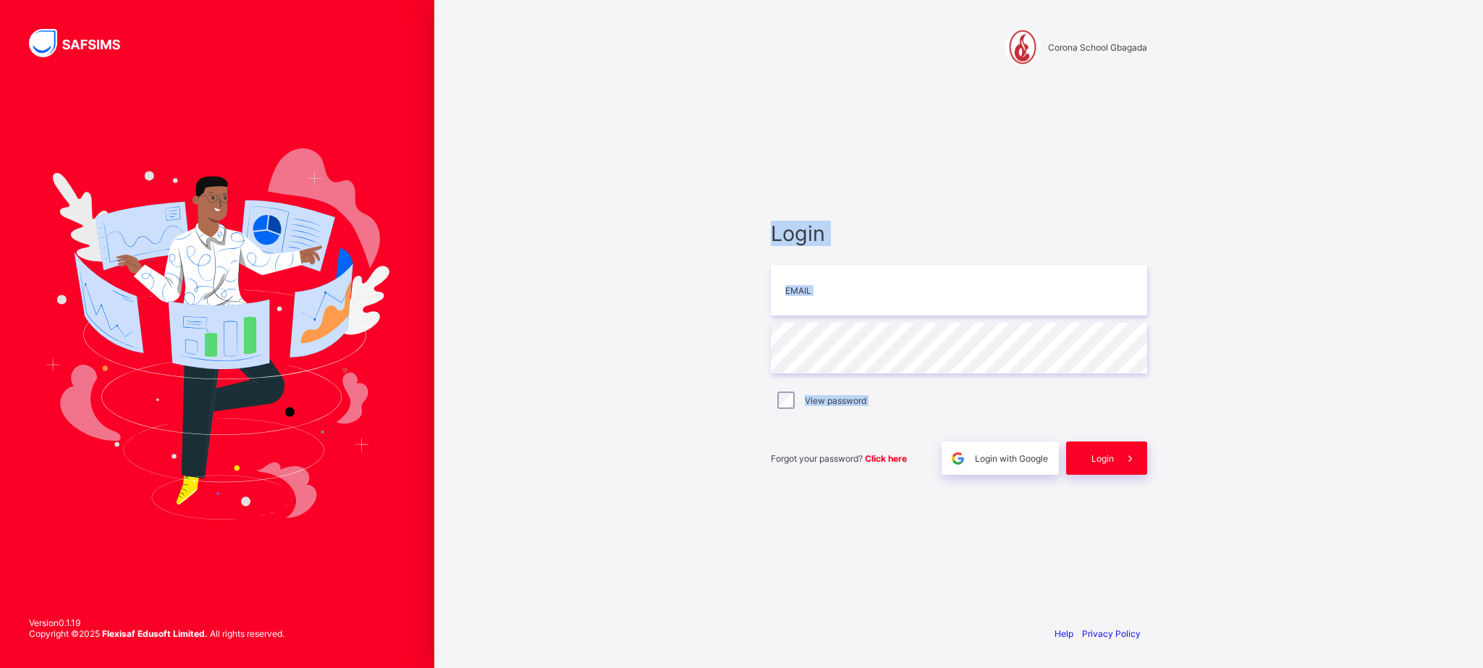
drag, startPoint x: 716, startPoint y: 620, endPoint x: 553, endPoint y: 138, distance: 509.0
click at [553, 138] on div "Corona School Gbagada Login Email Password View password Forgot your password? …" at bounding box center [958, 334] width 1049 height 668
